Goal: Check status: Check status

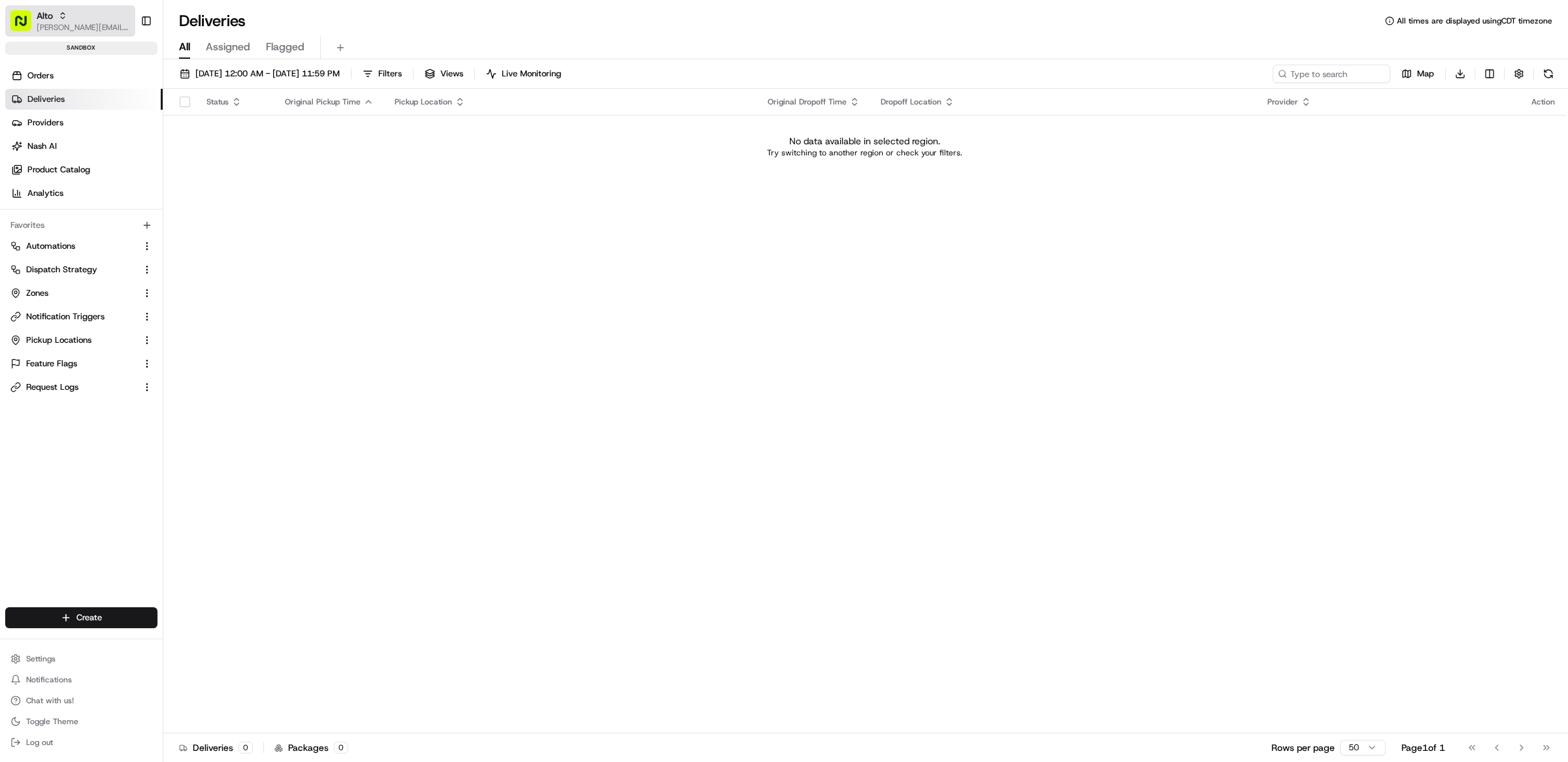
click at [58, 19] on icon "button" at bounding box center [62, 16] width 9 height 9
type input "morrisons"
click at [229, 69] on div "Morrisons" at bounding box center [235, 68] width 189 height 26
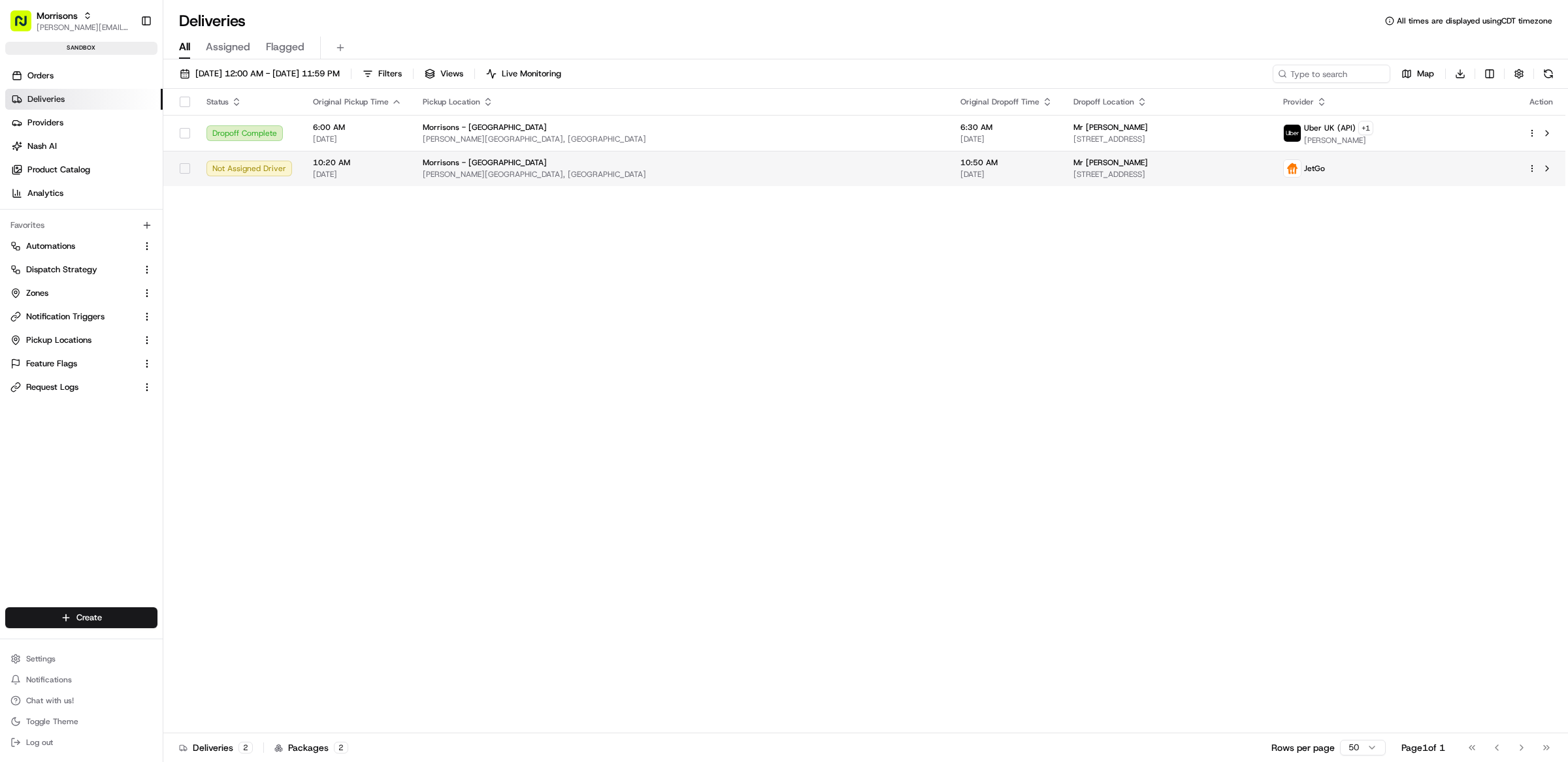
click at [1557, 172] on td at bounding box center [1541, 169] width 48 height 35
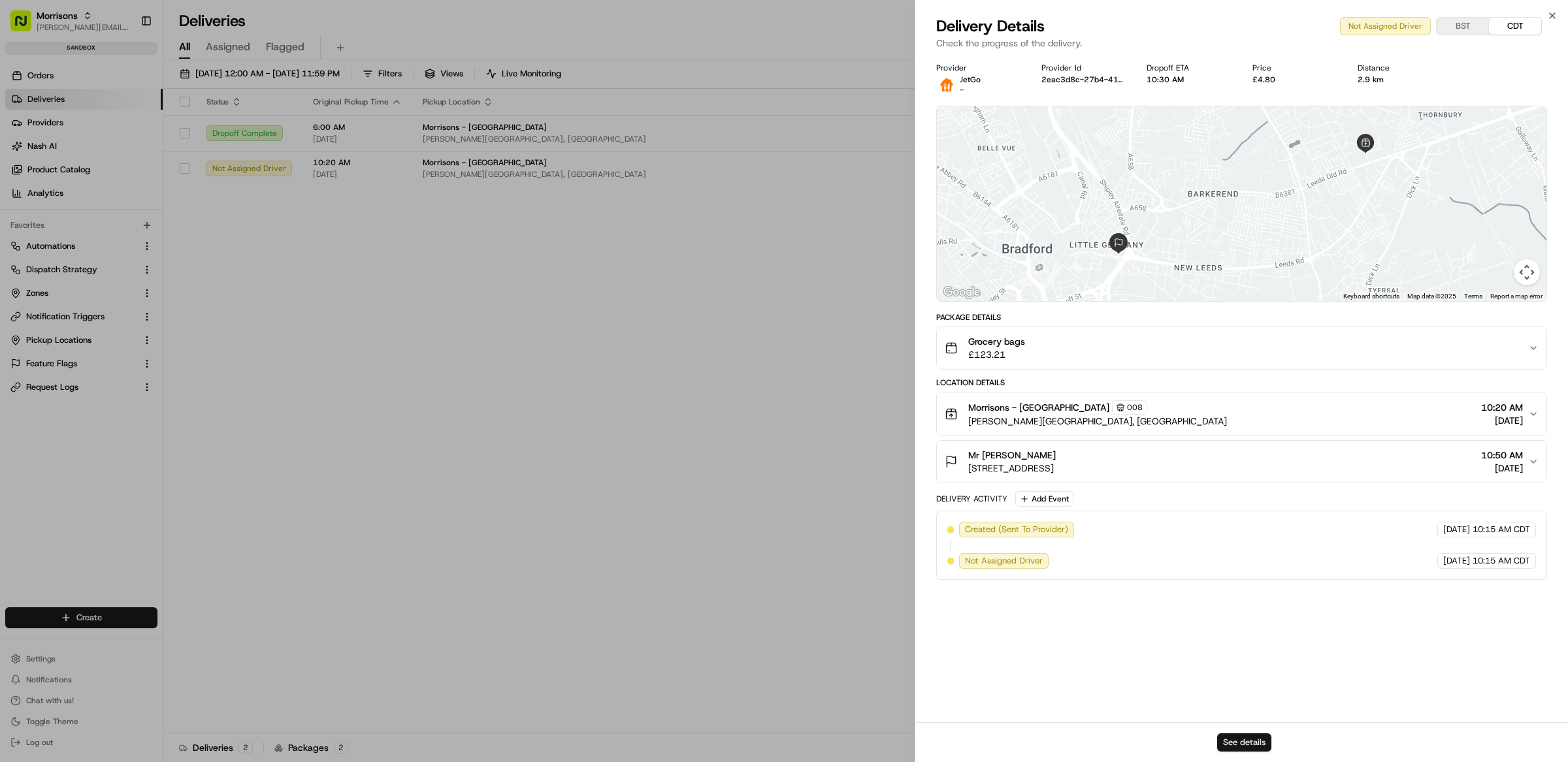
click at [1257, 746] on button "See details" at bounding box center [1244, 742] width 54 height 18
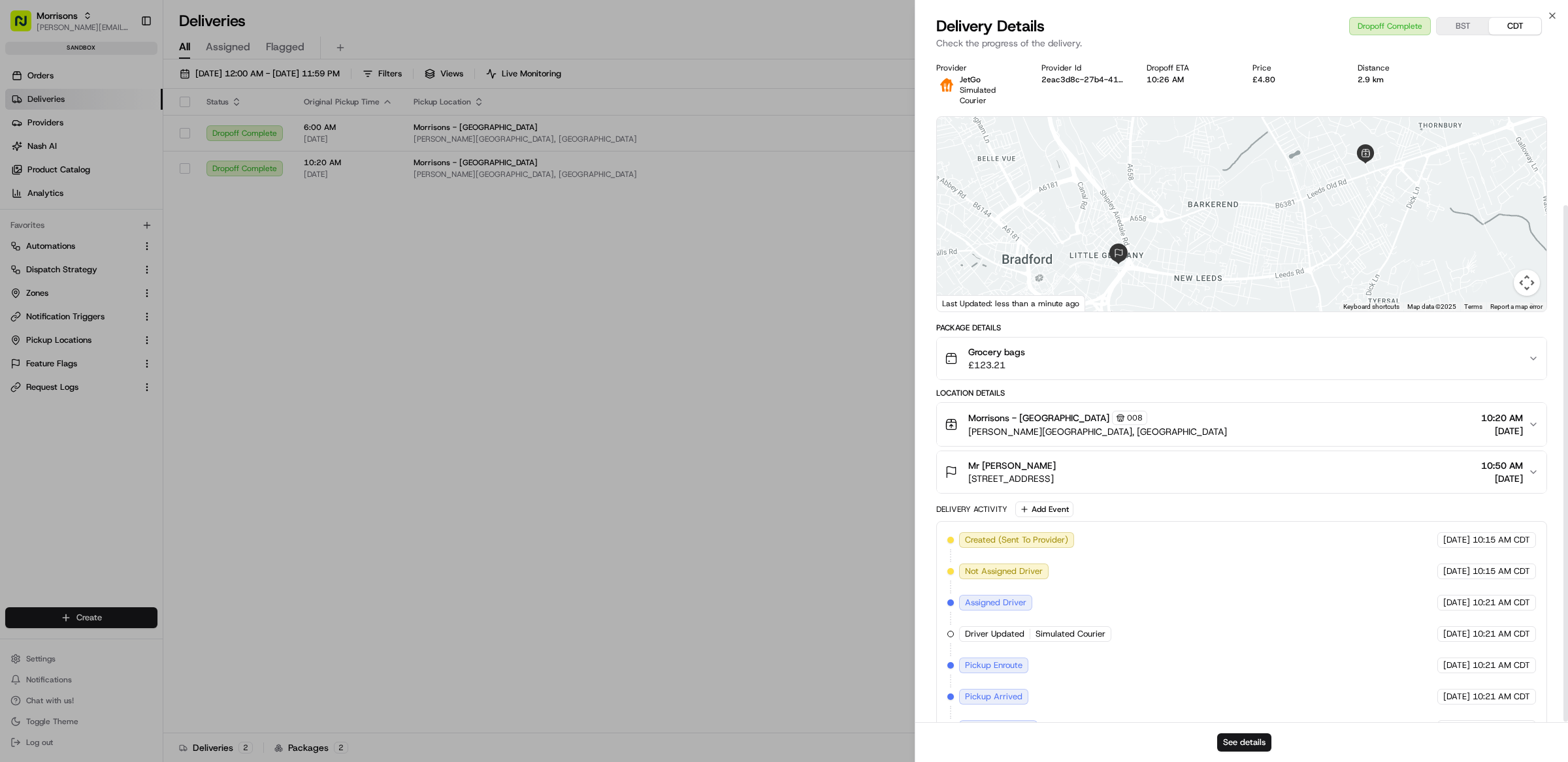
scroll to position [194, 0]
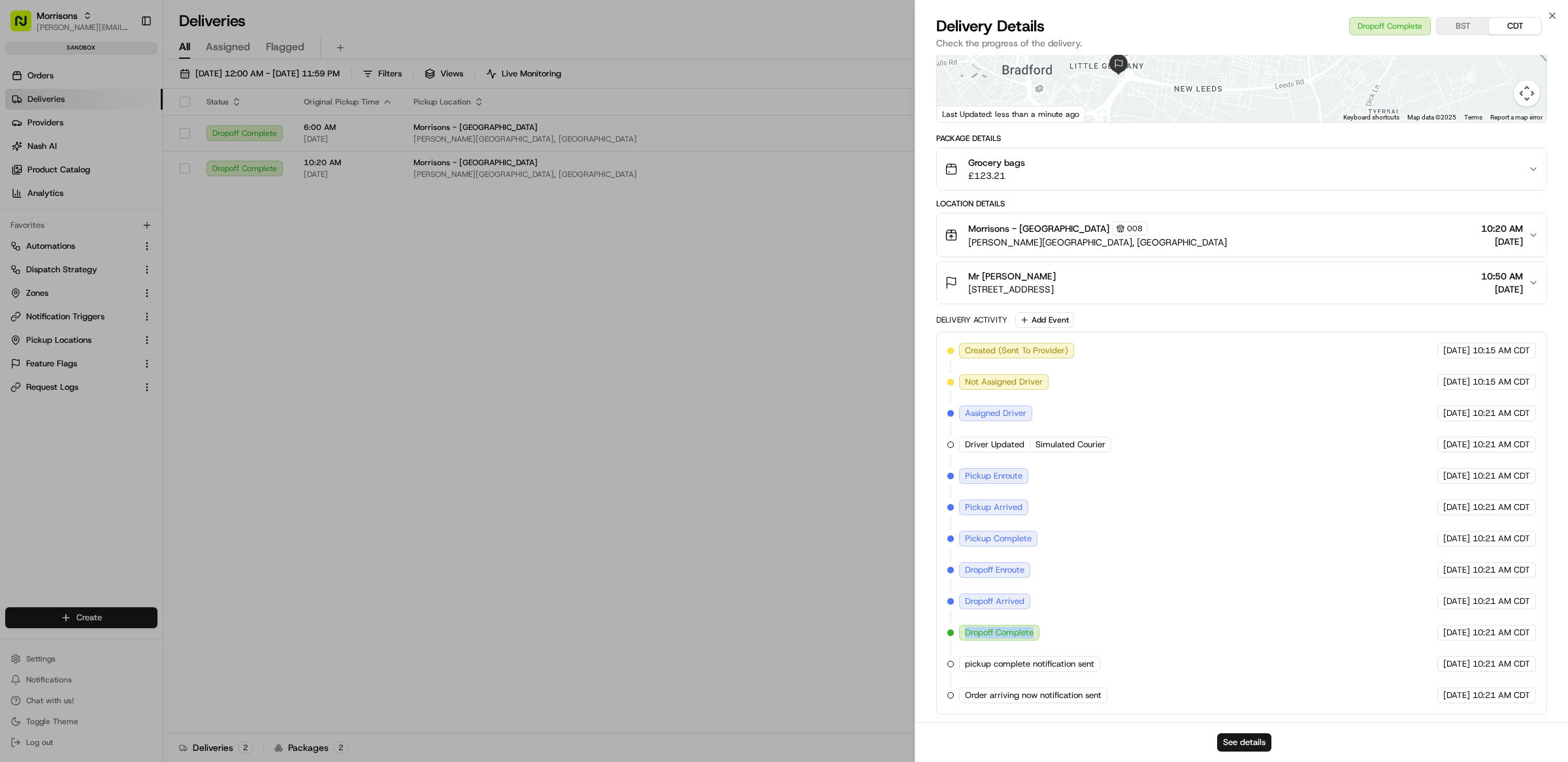
drag, startPoint x: 1039, startPoint y: 635, endPoint x: 962, endPoint y: 633, distance: 77.0
click at [962, 633] on div "Dropoff Complete" at bounding box center [999, 633] width 81 height 16
click at [1064, 624] on div "Created (Sent To Provider) JetGo 08/21/2025 10:15 AM CDT Not Assigned Driver Je…" at bounding box center [1242, 523] width 589 height 360
drag, startPoint x: 1042, startPoint y: 635, endPoint x: 955, endPoint y: 634, distance: 87.0
click at [955, 634] on div "Created (Sent To Provider) JetGo 08/21/2025 10:15 AM CDT Not Assigned Driver Je…" at bounding box center [1242, 523] width 589 height 360
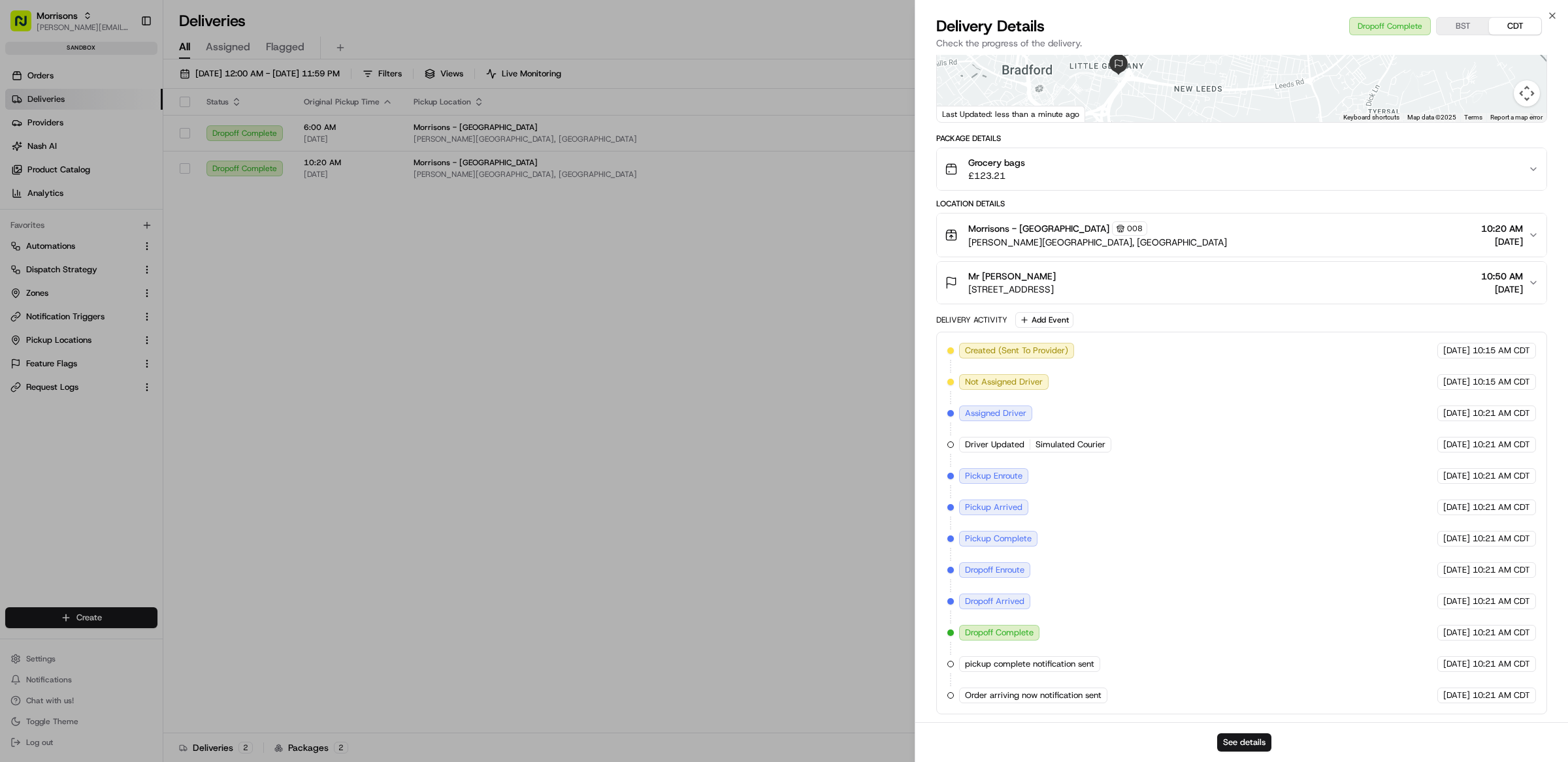
click at [1090, 625] on div "Created (Sent To Provider) JetGo 08/21/2025 10:15 AM CDT Not Assigned Driver Je…" at bounding box center [1242, 523] width 589 height 360
drag, startPoint x: 1030, startPoint y: 601, endPoint x: 964, endPoint y: 602, distance: 66.0
click at [964, 602] on div "Dropoff Arrived" at bounding box center [994, 601] width 71 height 16
drag, startPoint x: 1054, startPoint y: 631, endPoint x: 961, endPoint y: 630, distance: 93.0
click at [961, 630] on div "Created (Sent To Provider) JetGo 08/21/2025 10:15 AM CDT Not Assigned Driver Je…" at bounding box center [1242, 523] width 589 height 360
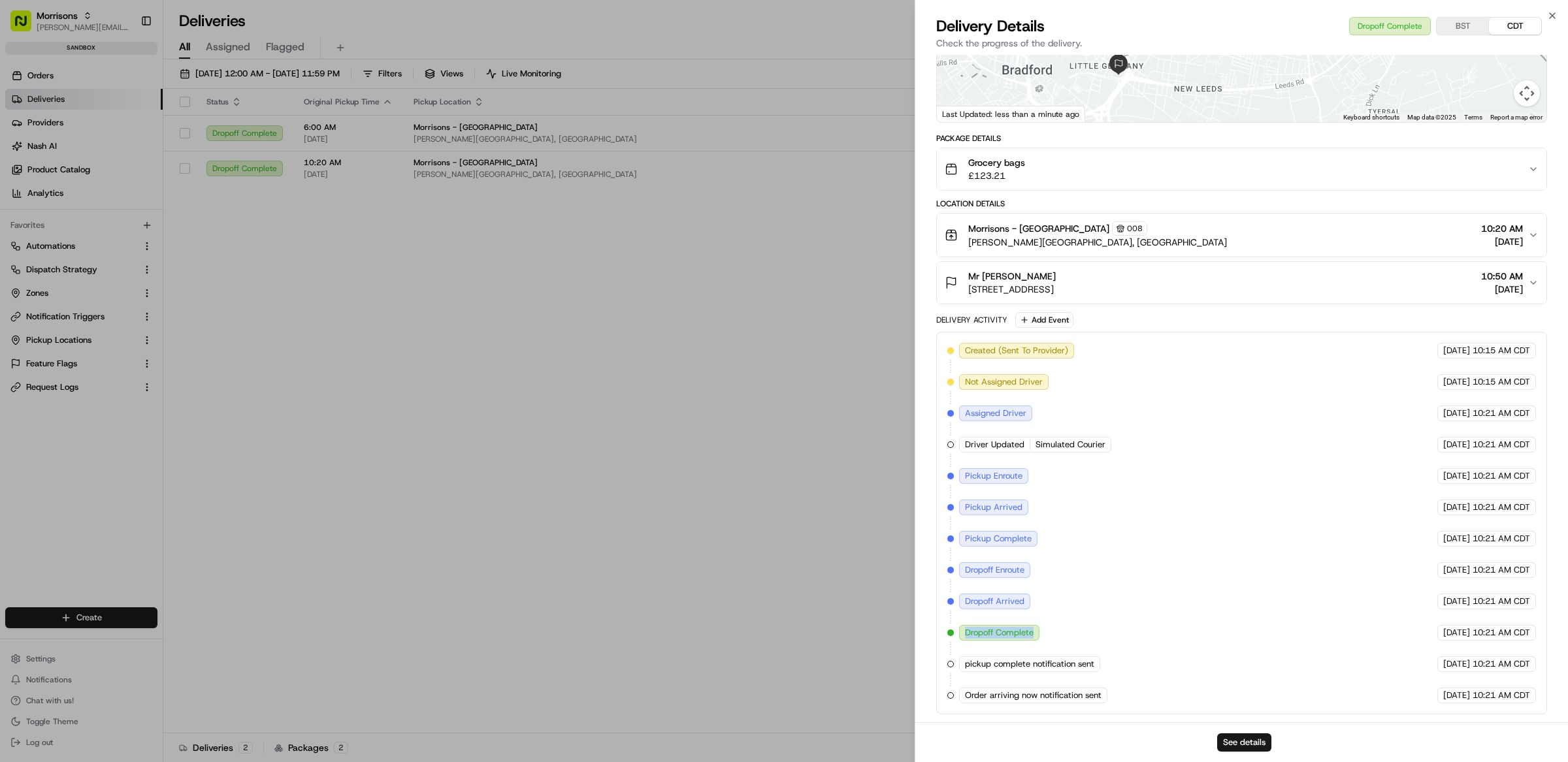
click at [1071, 614] on div "Created (Sent To Provider) JetGo 08/21/2025 10:15 AM CDT Not Assigned Driver Je…" at bounding box center [1242, 523] width 589 height 360
drag, startPoint x: 965, startPoint y: 598, endPoint x: 1039, endPoint y: 598, distance: 74.0
click at [1039, 598] on div "Created (Sent To Provider) JetGo 08/21/2025 10:15 AM CDT Not Assigned Driver Je…" at bounding box center [1242, 523] width 589 height 360
click at [1063, 626] on div "Created (Sent To Provider) JetGo 08/21/2025 10:15 AM CDT Not Assigned Driver Je…" at bounding box center [1242, 523] width 589 height 360
drag, startPoint x: 1026, startPoint y: 604, endPoint x: 964, endPoint y: 601, distance: 62.1
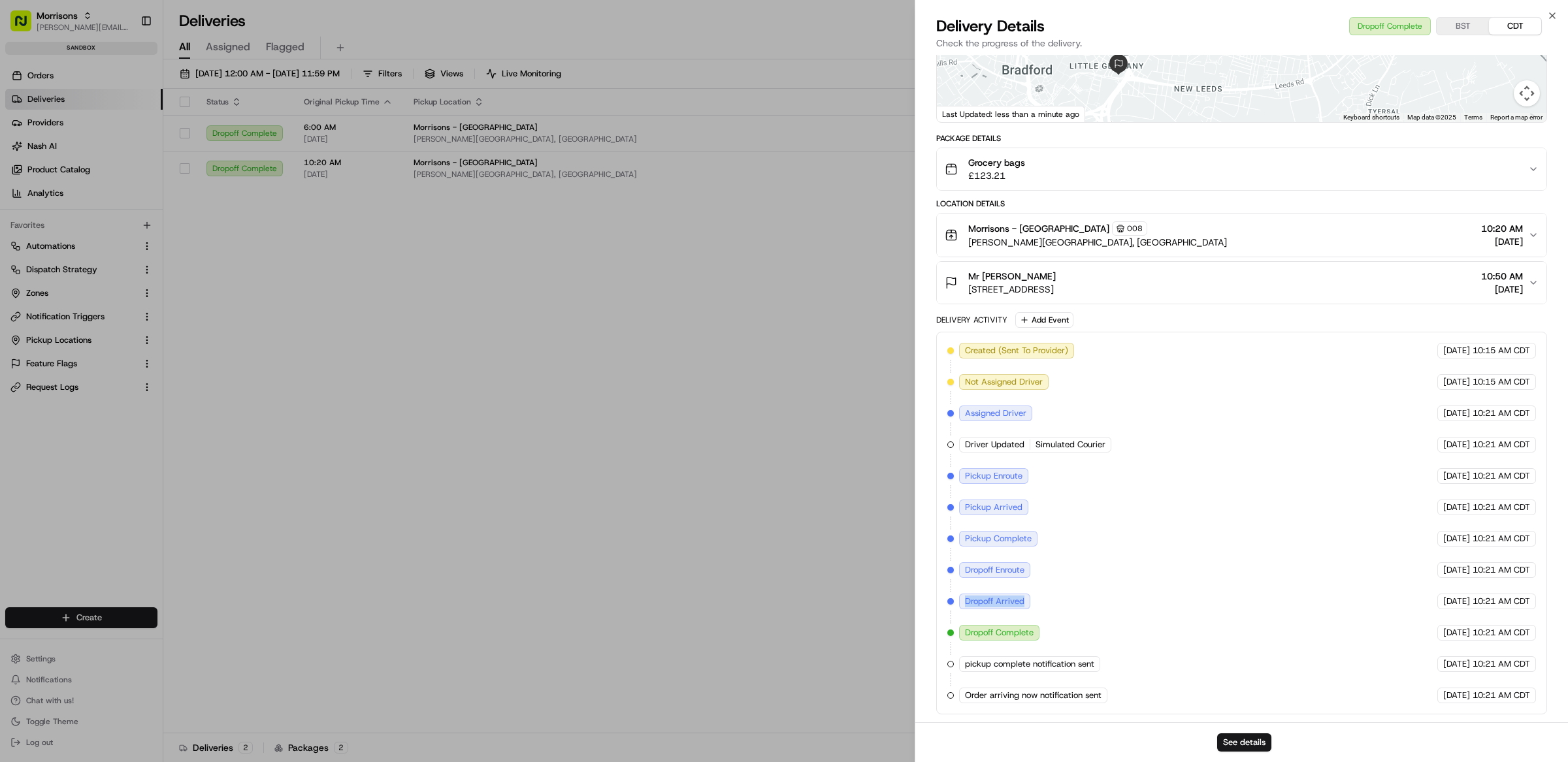
click at [964, 601] on div "Dropoff Arrived" at bounding box center [994, 601] width 71 height 16
click at [1071, 595] on div "Created (Sent To Provider) JetGo 08/21/2025 10:15 AM CDT Not Assigned Driver Je…" at bounding box center [1242, 523] width 589 height 360
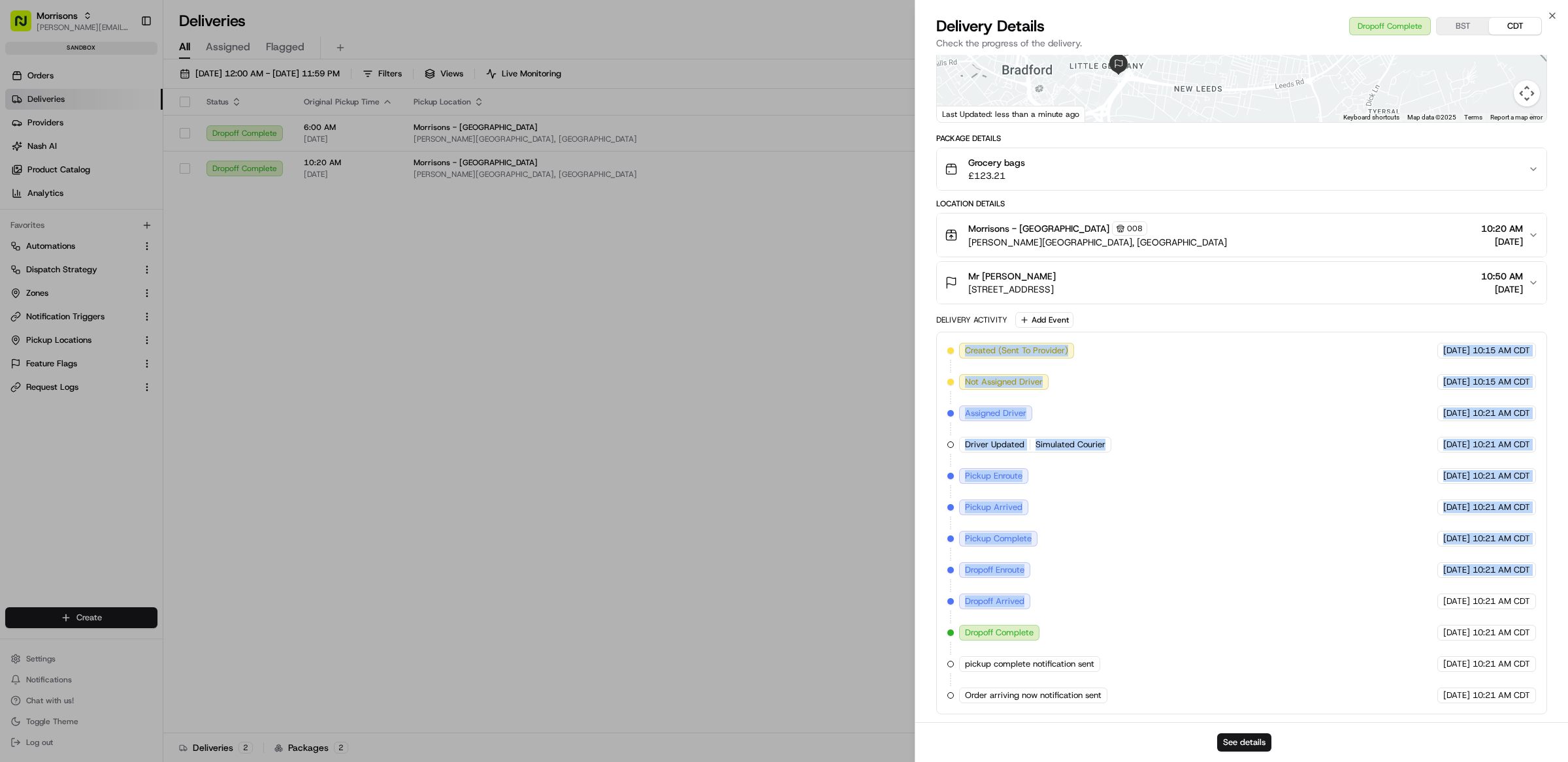
drag, startPoint x: 1044, startPoint y: 602, endPoint x: 953, endPoint y: 351, distance: 267.0
click at [953, 351] on div "Created (Sent To Provider) JetGo 08/21/2025 10:15 AM CDT Not Assigned Driver Je…" at bounding box center [1242, 523] width 589 height 360
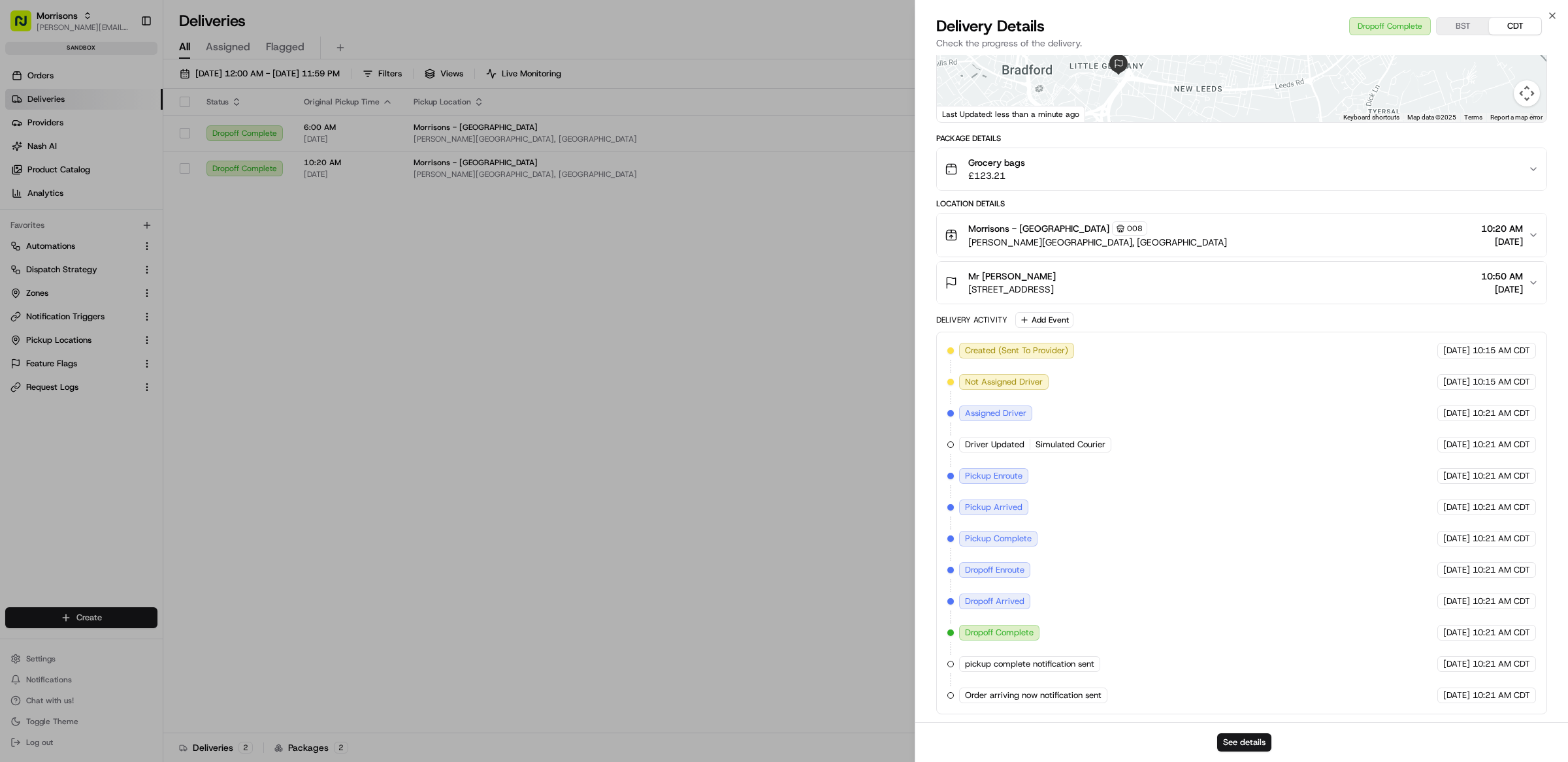
click at [1104, 616] on div "Created (Sent To Provider) JetGo 08/21/2025 10:15 AM CDT Not Assigned Driver Je…" at bounding box center [1242, 523] width 589 height 360
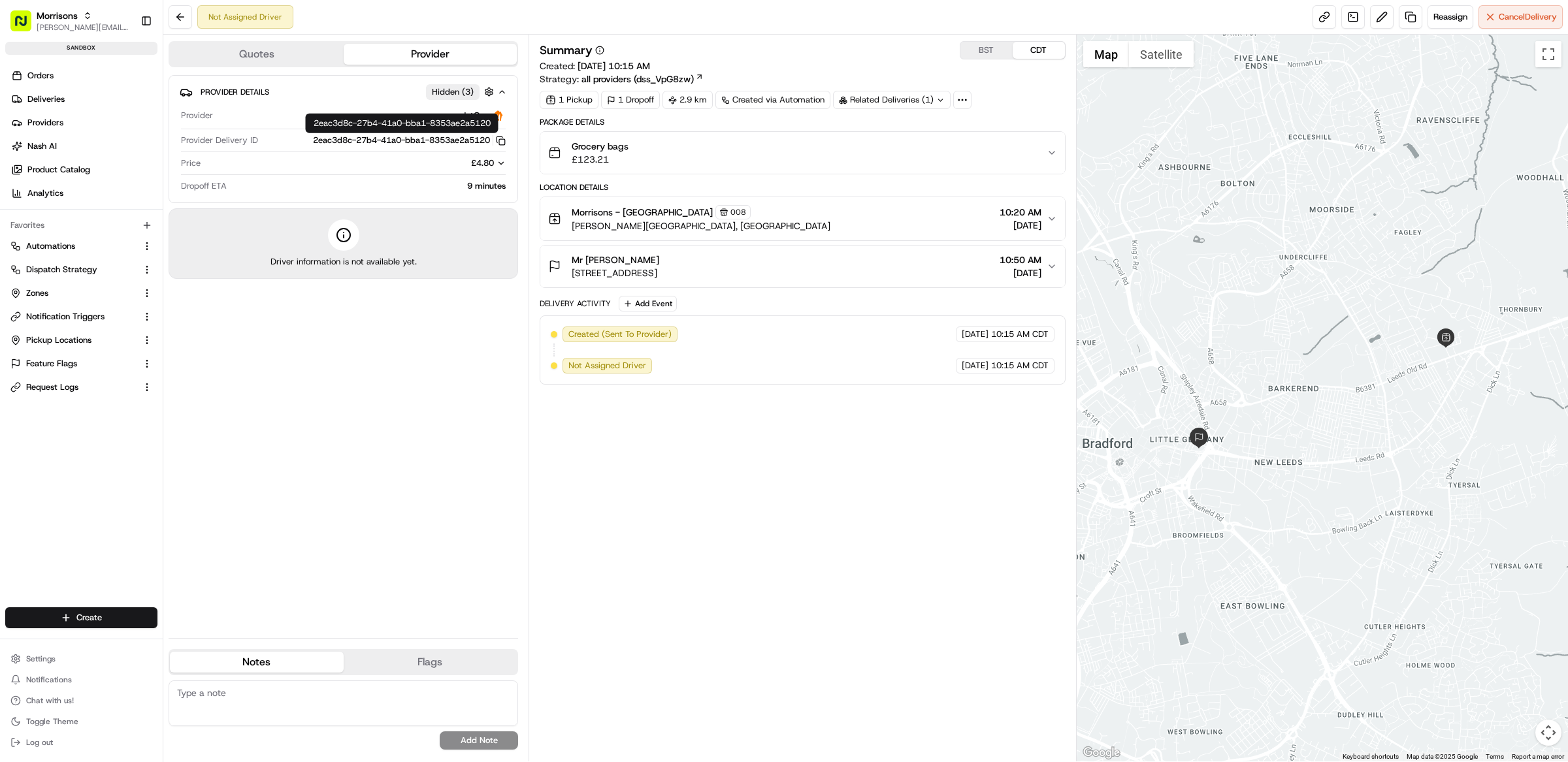
click at [507, 138] on div "Provider Details Hidden ( 3 ) Provider JetGo Provider Delivery ID 2eac3d8c-27b4…" at bounding box center [343, 138] width 350 height 128
click at [501, 141] on icon "button" at bounding box center [501, 141] width 10 height 10
